Goal: Find specific page/section: Find specific page/section

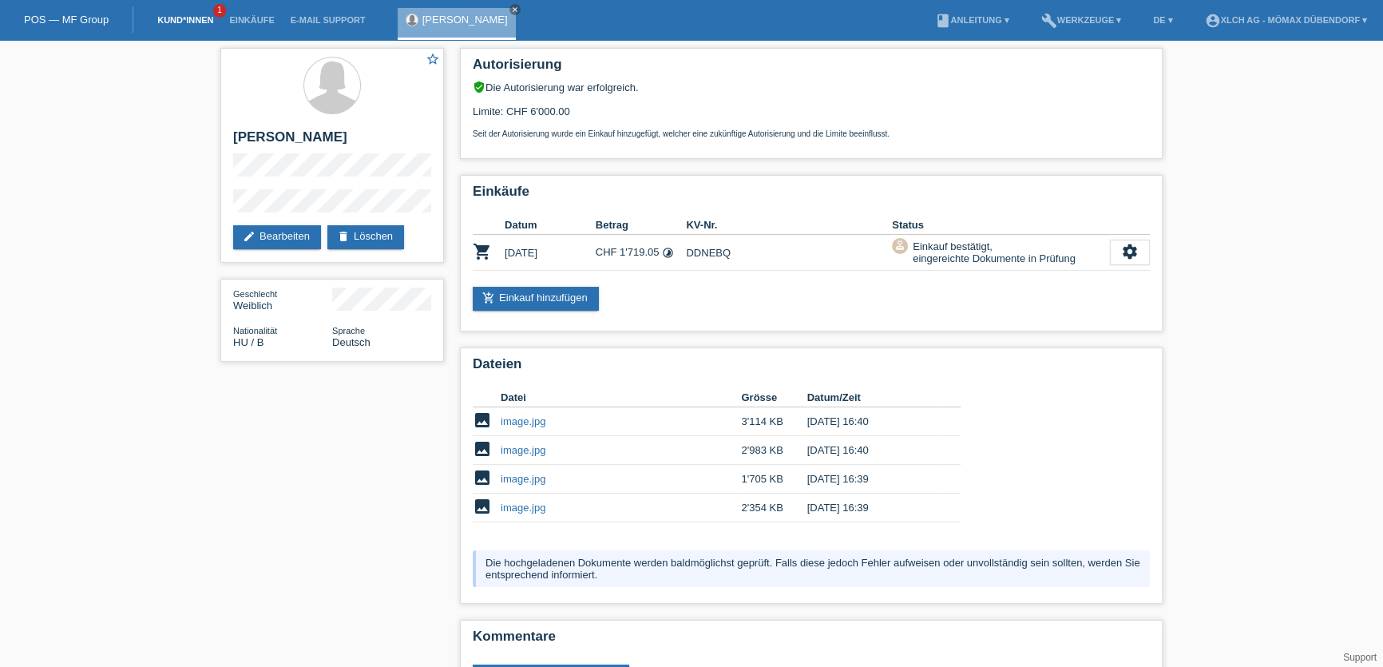
click at [179, 18] on link "Kund*innen" at bounding box center [185, 20] width 72 height 10
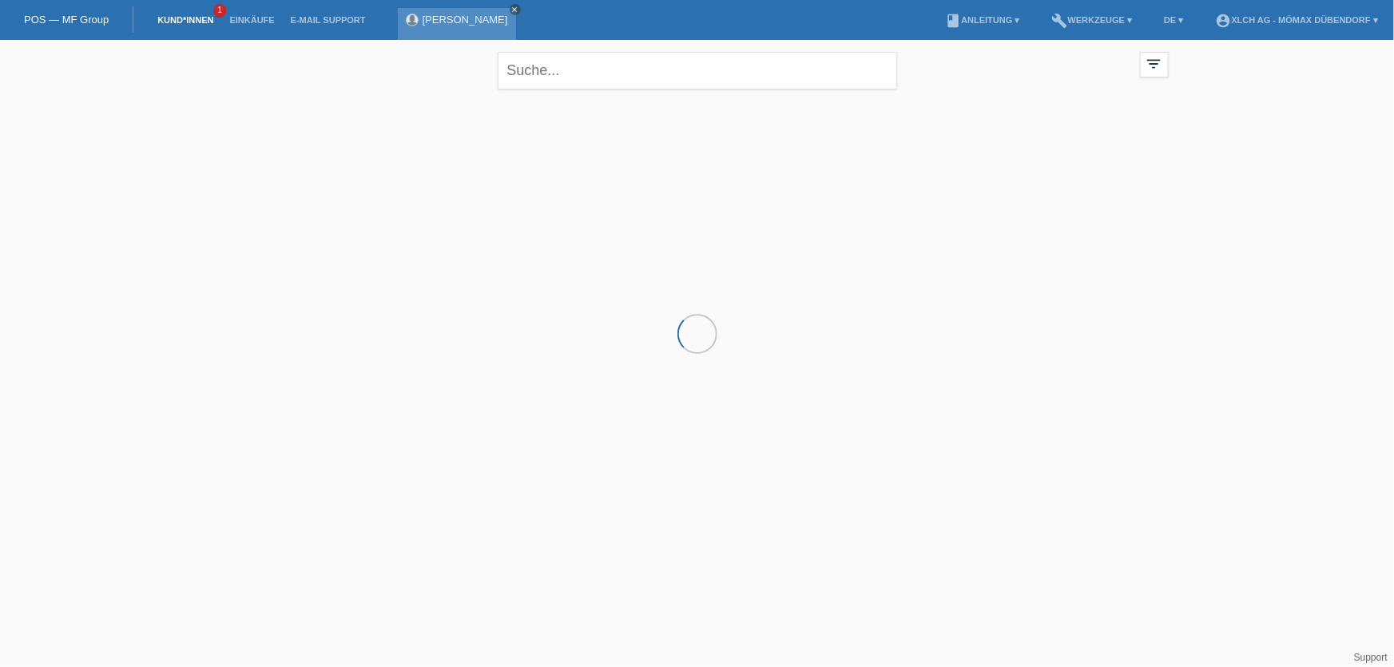
click at [519, 10] on icon "close" at bounding box center [515, 10] width 8 height 8
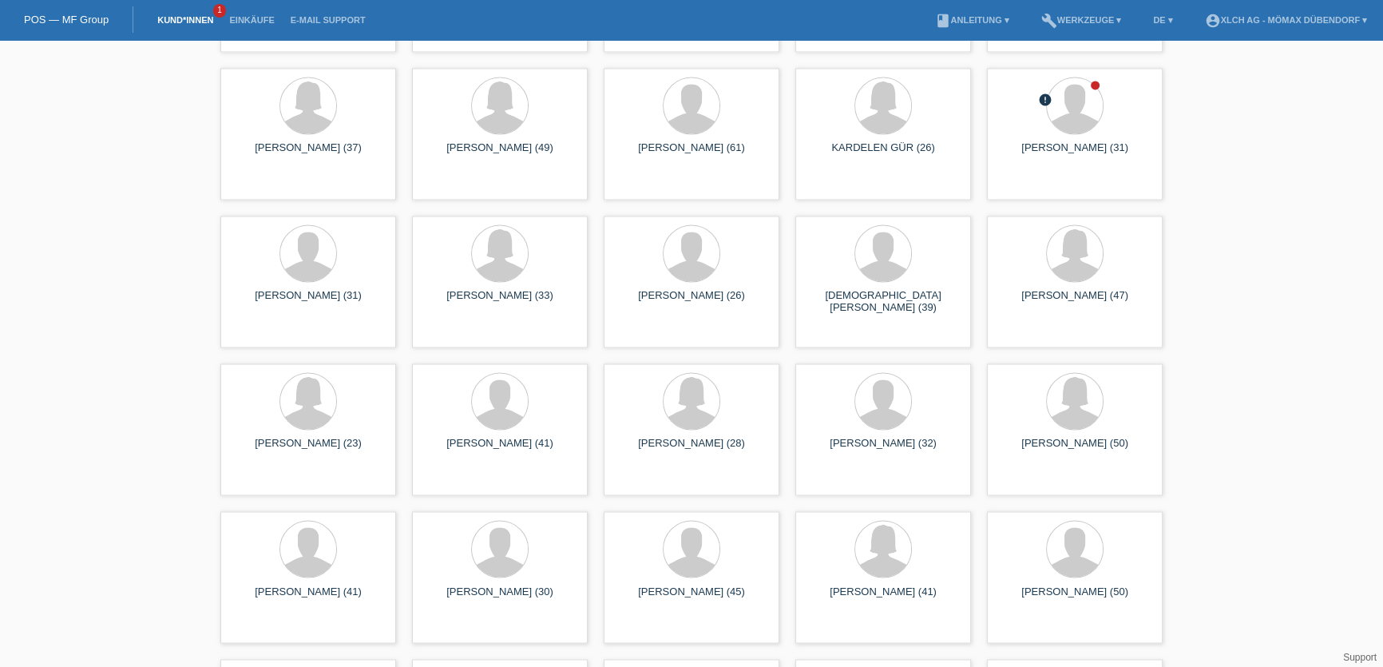
scroll to position [3143, 0]
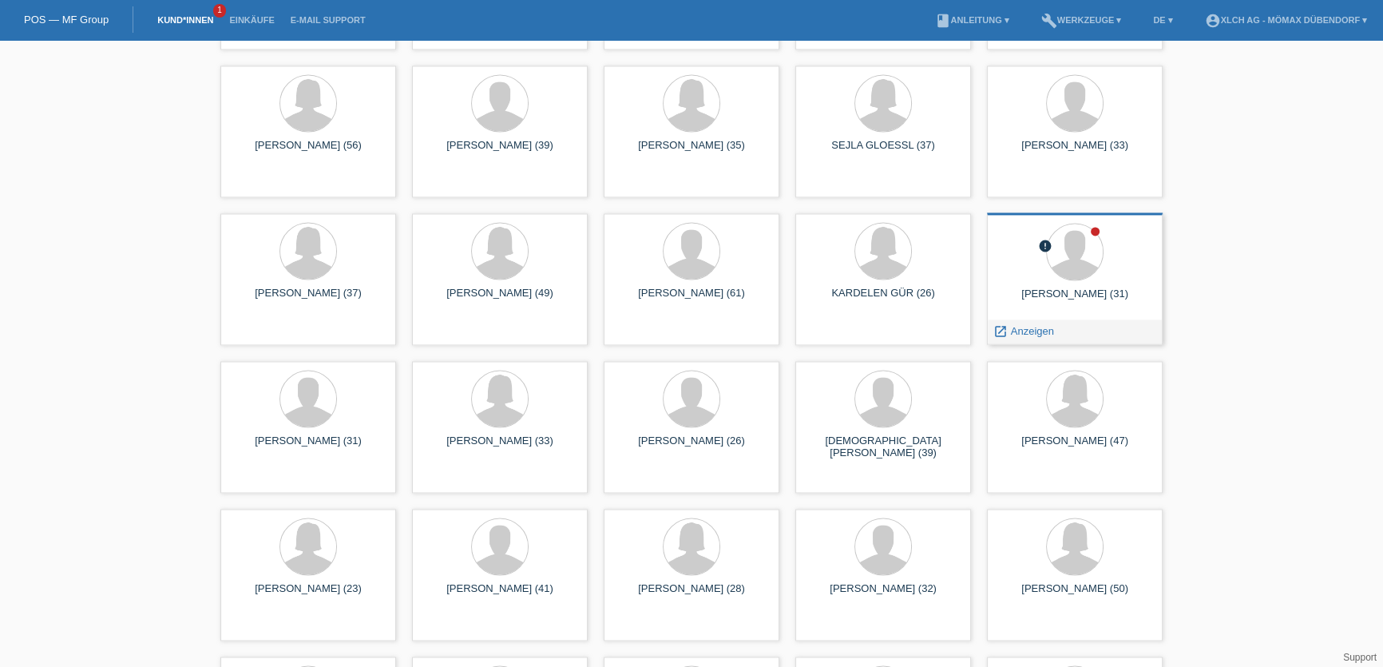
click at [1109, 270] on div at bounding box center [1075, 253] width 150 height 60
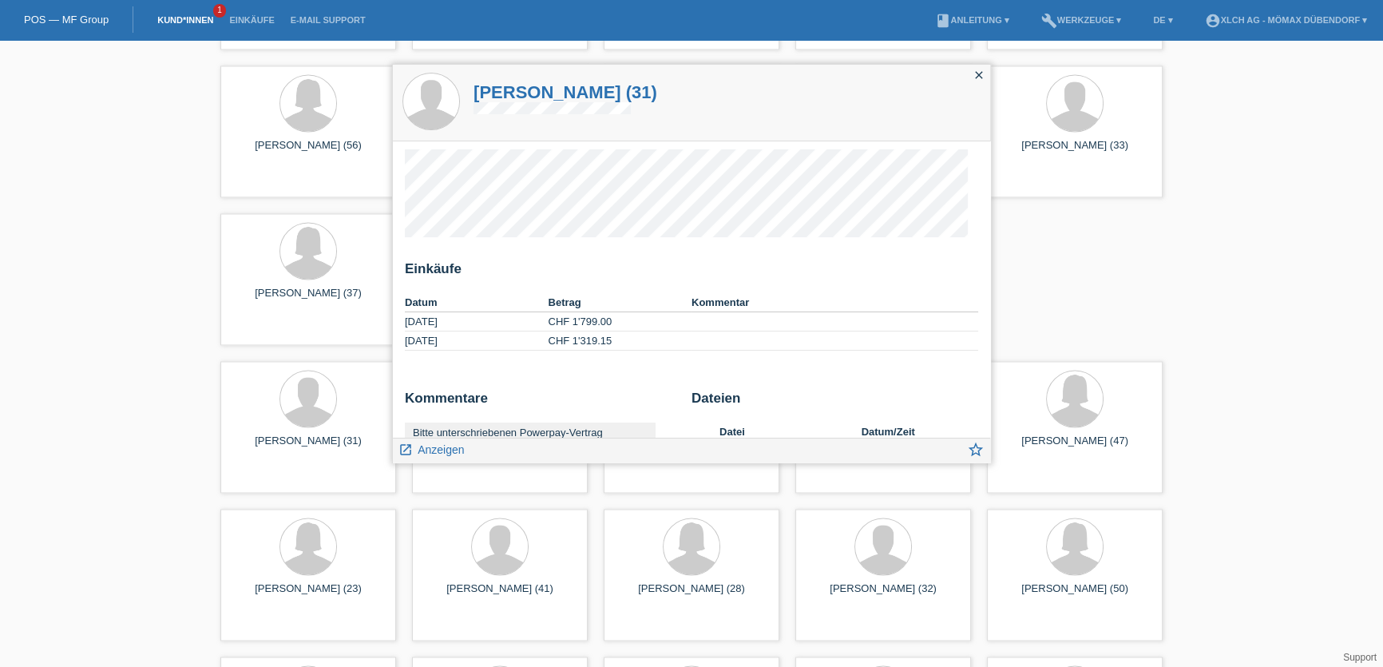
click at [977, 81] on icon "close" at bounding box center [979, 75] width 13 height 13
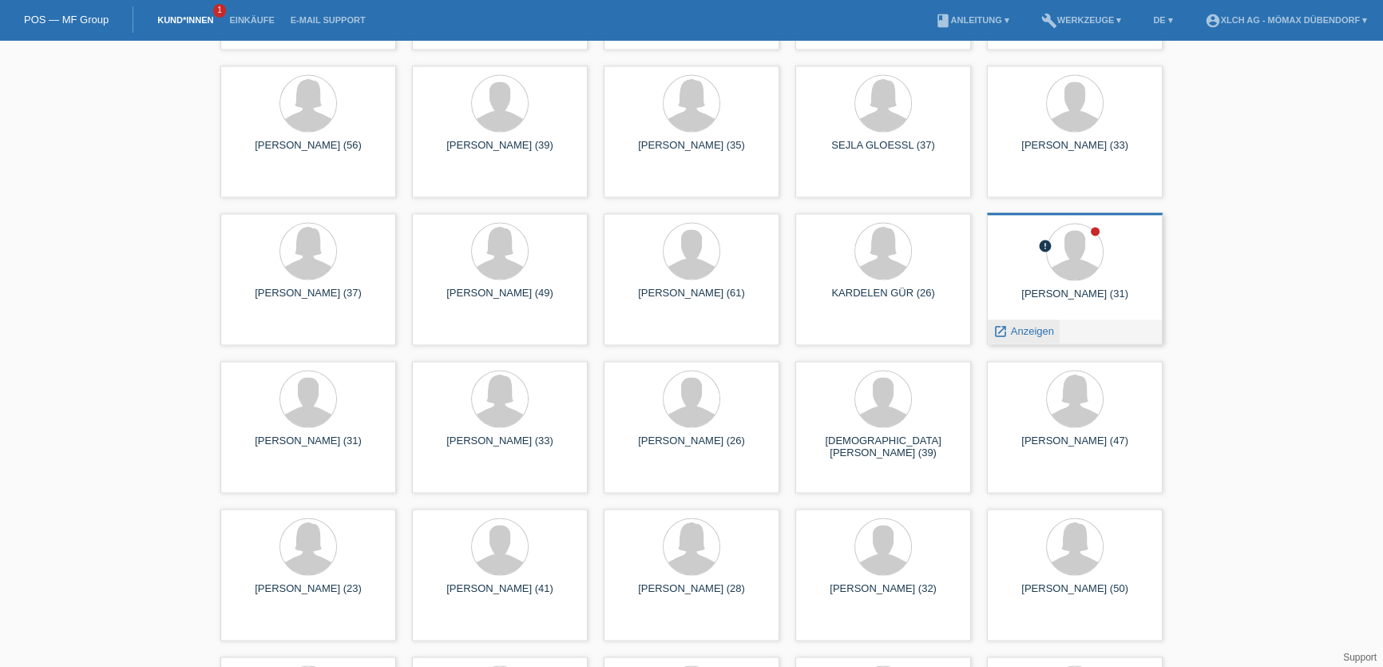
click at [1019, 331] on span "Anzeigen" at bounding box center [1032, 331] width 43 height 12
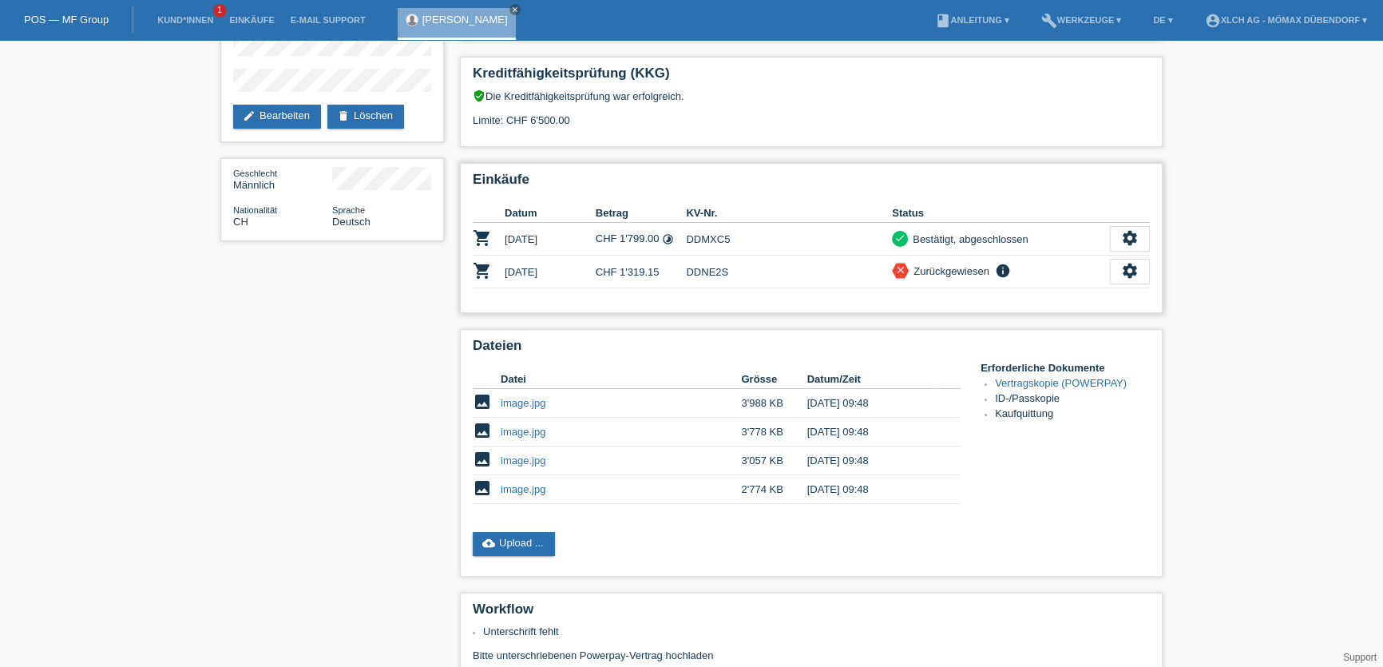
scroll to position [120, 0]
click at [997, 268] on icon "info" at bounding box center [1003, 272] width 19 height 16
click at [601, 293] on div "Einkäufe Datum Betrag KV-Nr. Status shopping_cart [DATE] CHF 1'799.00 timelapse" at bounding box center [811, 239] width 703 height 150
click at [702, 264] on td "DDNE2S" at bounding box center [789, 272] width 206 height 33
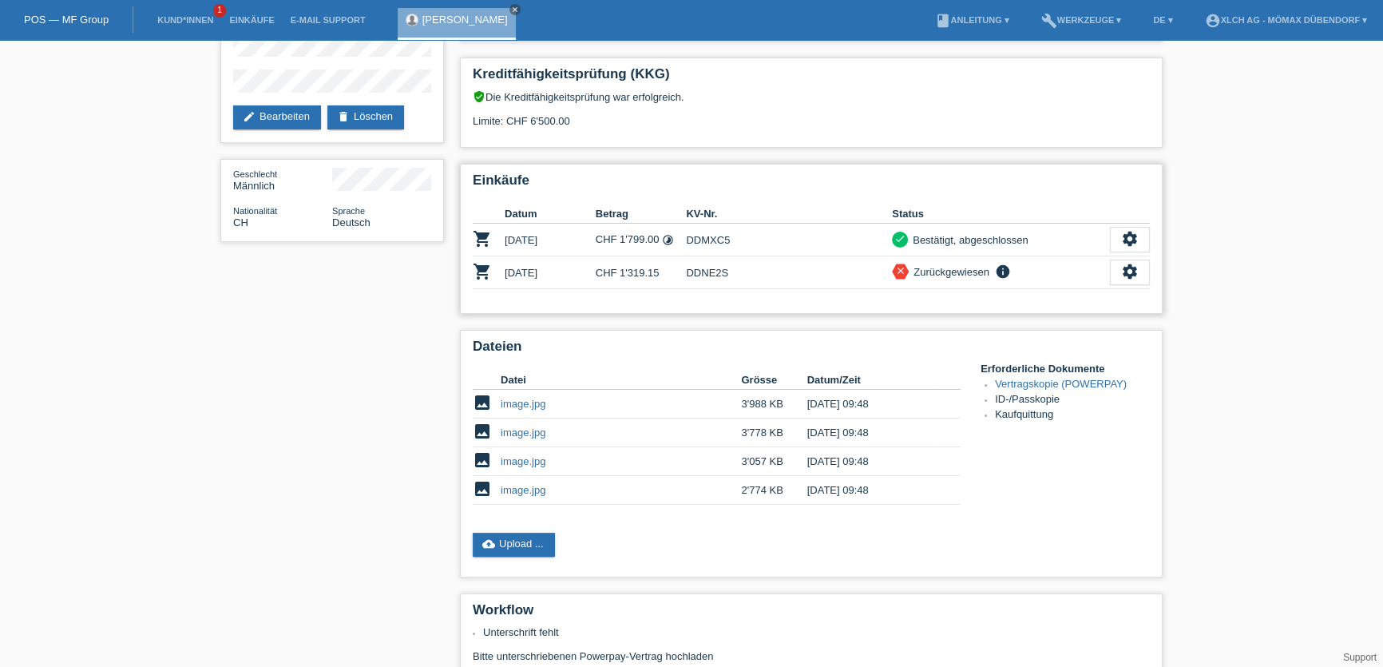
drag, startPoint x: 702, startPoint y: 264, endPoint x: 684, endPoint y: 281, distance: 24.3
click at [684, 281] on td "CHF 1'319.15" at bounding box center [641, 272] width 91 height 33
click at [513, 485] on link "image.jpg" at bounding box center [523, 490] width 45 height 12
click at [527, 455] on link "image.jpg" at bounding box center [523, 461] width 45 height 12
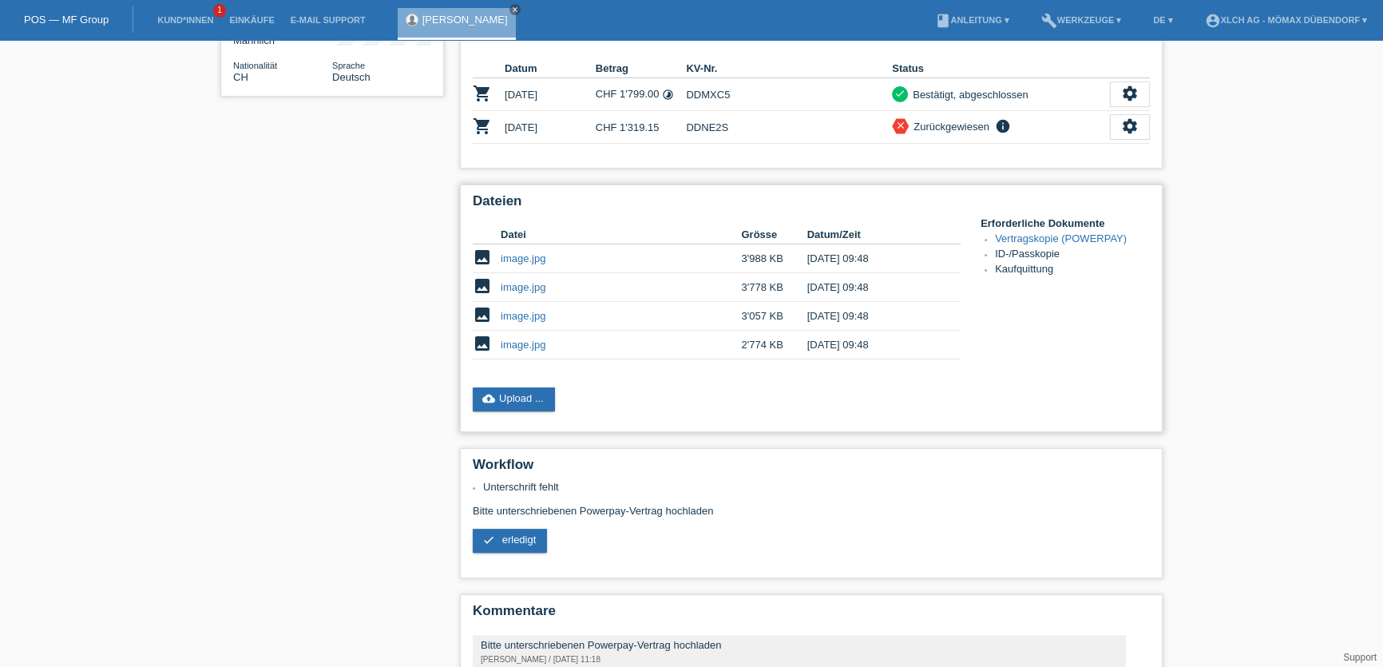
scroll to position [0, 0]
